Goal: Task Accomplishment & Management: Use online tool/utility

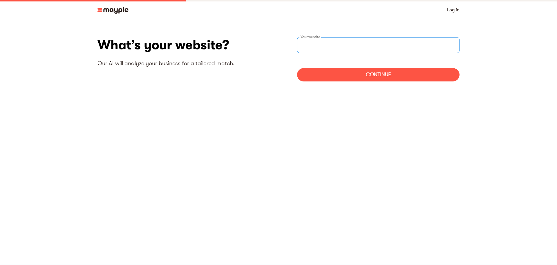
click at [369, 45] on input "websiteStep" at bounding box center [378, 45] width 163 height 16
type input "[URL][DOMAIN_NAME]"
click at [397, 76] on div "Continue" at bounding box center [378, 74] width 163 height 13
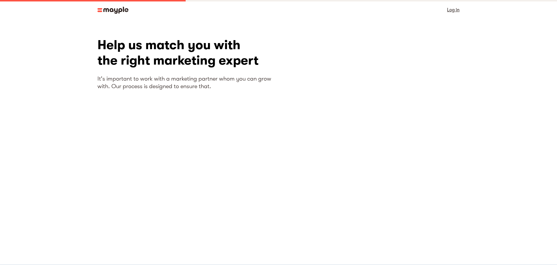
click at [113, 13] on img at bounding box center [113, 10] width 31 height 7
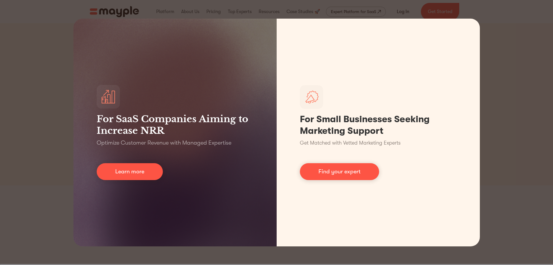
click at [513, 102] on div "For SaaS Companies Aiming to Increase NRR Optimize Customer Revenue with Manage…" at bounding box center [276, 132] width 553 height 265
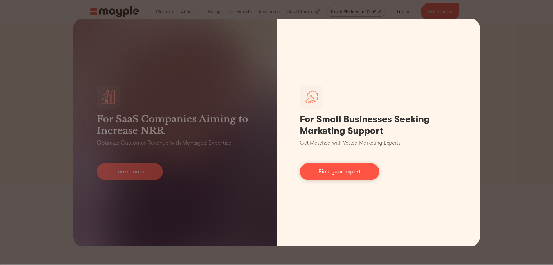
click at [347, 164] on link "Find your expert" at bounding box center [339, 171] width 79 height 17
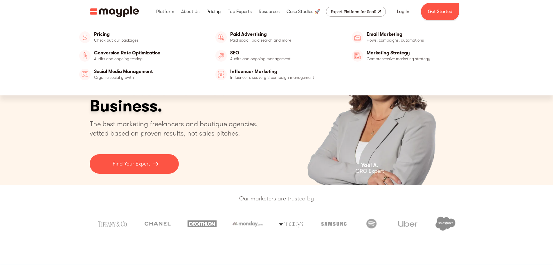
click at [218, 11] on link at bounding box center [213, 11] width 17 height 19
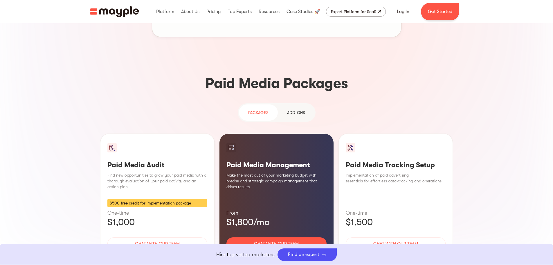
scroll to position [465, 0]
